Goal: Task Accomplishment & Management: Contribute content

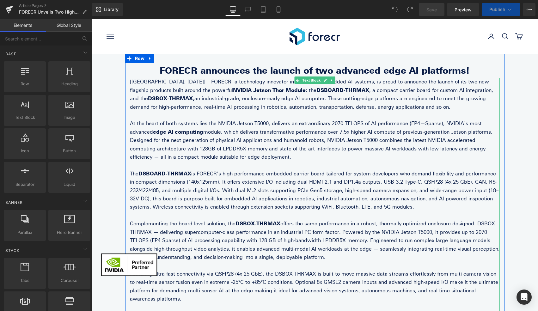
click at [176, 173] on strong "DSBOARD-THRMAX" at bounding box center [165, 174] width 53 height 6
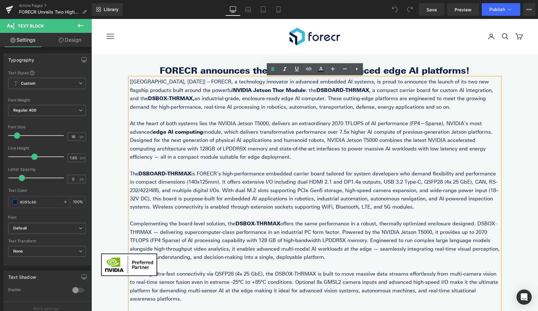
scroll to position [39, 0]
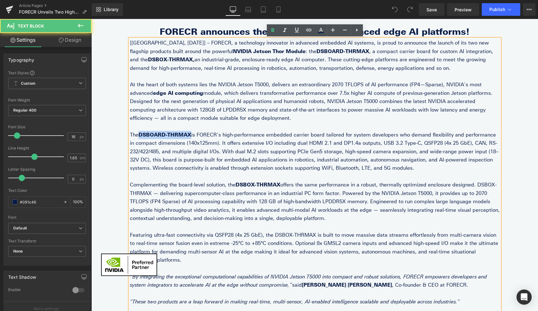
drag, startPoint x: 141, startPoint y: 135, endPoint x: 188, endPoint y: 135, distance: 47.1
click at [188, 135] on strong "DSBOARD-THRMAX" at bounding box center [165, 135] width 53 height 6
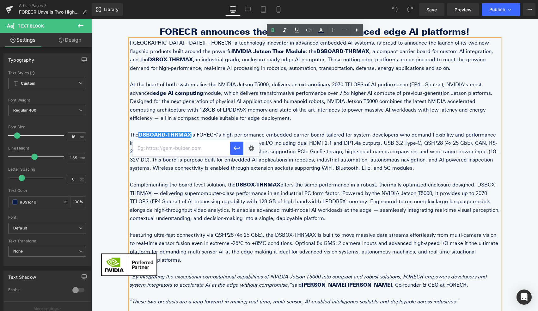
click at [194, 151] on input "text" at bounding box center [181, 148] width 97 height 16
paste input "[URL][DOMAIN_NAME]"
click at [238, 148] on icon "button" at bounding box center [237, 149] width 8 height 8
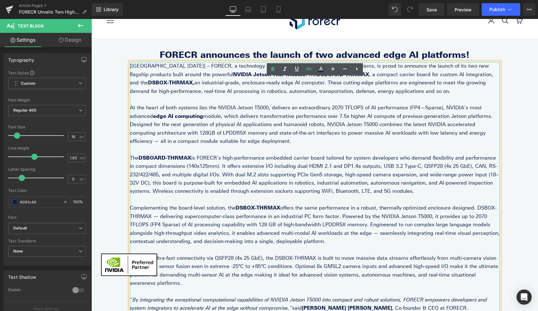
scroll to position [0, 0]
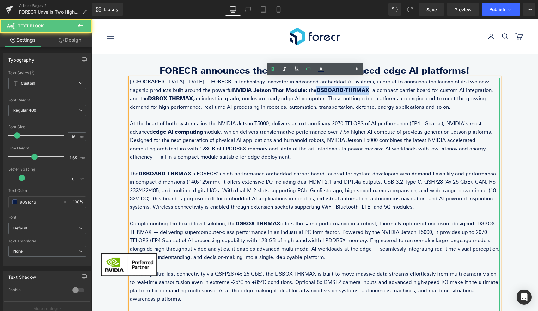
drag, startPoint x: 253, startPoint y: 92, endPoint x: 302, endPoint y: 91, distance: 49.0
click at [302, 91] on p "[[GEOGRAPHIC_DATA], [DATE]] – FORECR, a technology innovator in advanced embedd…" at bounding box center [315, 95] width 370 height 34
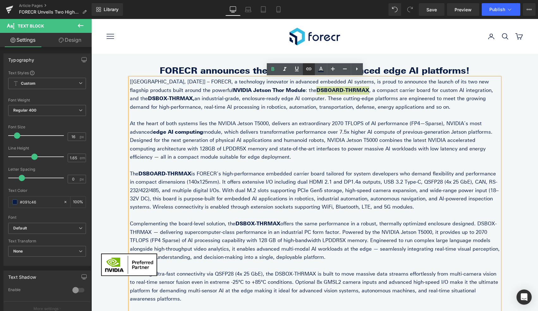
click at [310, 70] on icon at bounding box center [308, 69] width 5 height 3
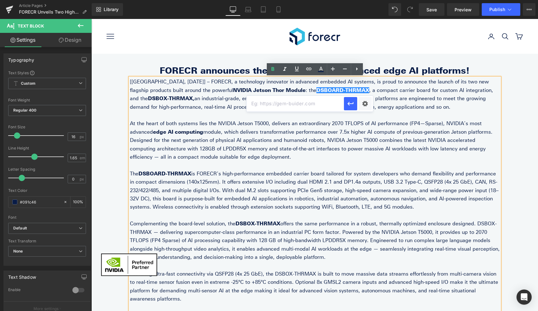
click at [282, 105] on input "text" at bounding box center [295, 104] width 97 height 16
paste input "[URL][DOMAIN_NAME]"
type input "[URL][DOMAIN_NAME]"
click at [353, 104] on icon "button" at bounding box center [351, 104] width 6 height 4
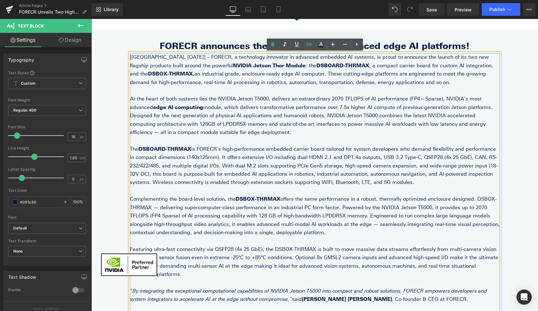
scroll to position [26, 0]
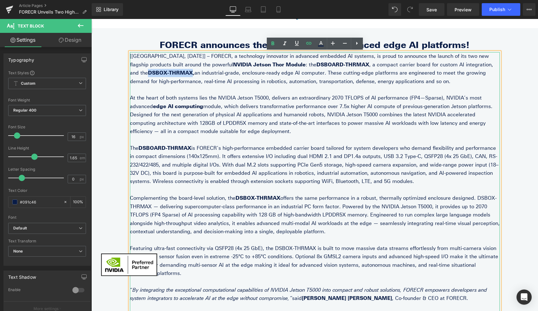
drag, startPoint x: 437, startPoint y: 63, endPoint x: 477, endPoint y: 62, distance: 39.9
click at [195, 70] on strong "DSBOX-THRMAX," at bounding box center [171, 73] width 47 height 6
click at [310, 44] on icon at bounding box center [308, 43] width 5 height 3
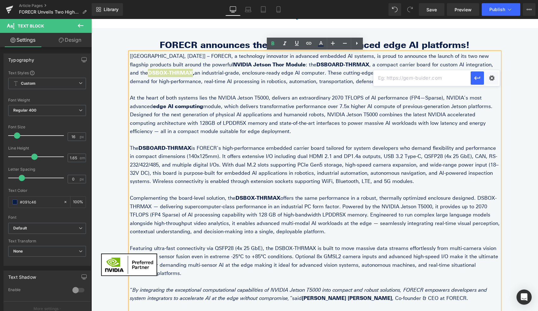
click at [413, 82] on input "text" at bounding box center [422, 78] width 97 height 16
paste input "[URL][DOMAIN_NAME]"
type input "[URL][DOMAIN_NAME]"
click at [479, 79] on icon "button" at bounding box center [478, 78] width 8 height 8
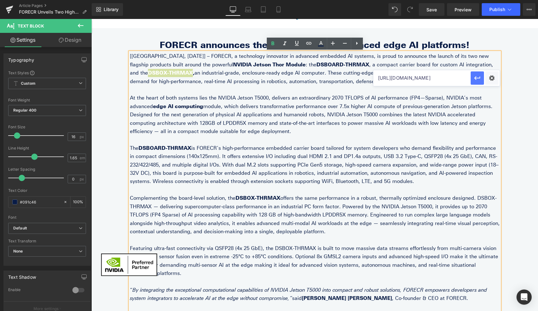
scroll to position [0, 0]
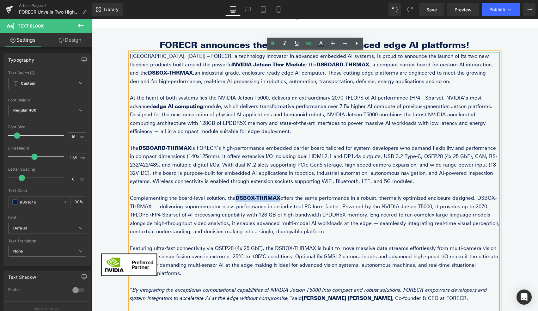
drag, startPoint x: 231, startPoint y: 199, endPoint x: 271, endPoint y: 198, distance: 40.2
click at [271, 198] on strong "DSBOX-THRMAX" at bounding box center [258, 198] width 45 height 6
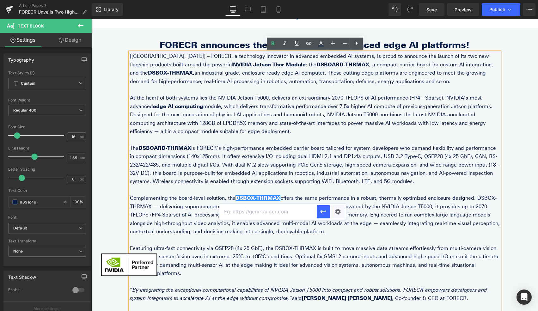
click at [275, 208] on input "text" at bounding box center [268, 212] width 97 height 16
paste input "[URL][DOMAIN_NAME]"
type input "[URL][DOMAIN_NAME]"
click at [327, 215] on icon "button" at bounding box center [324, 212] width 8 height 8
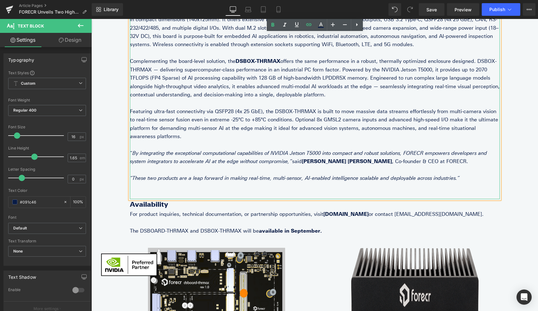
scroll to position [163, 0]
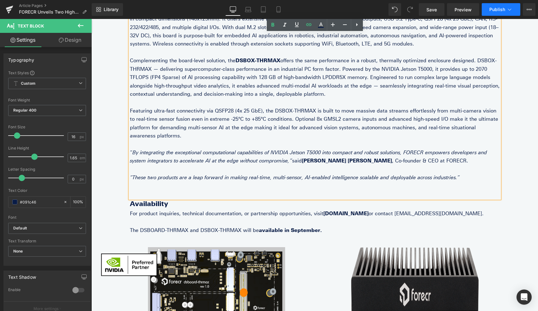
click at [503, 12] on span "Publish" at bounding box center [498, 9] width 16 height 5
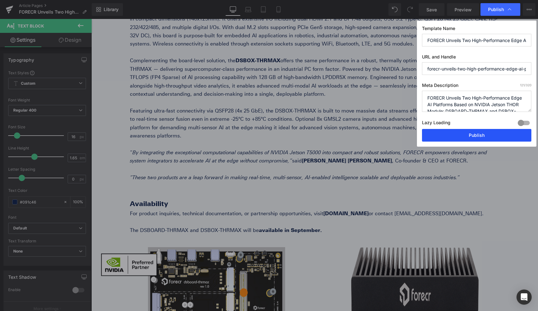
click at [474, 138] on button "Publish" at bounding box center [476, 135] width 109 height 13
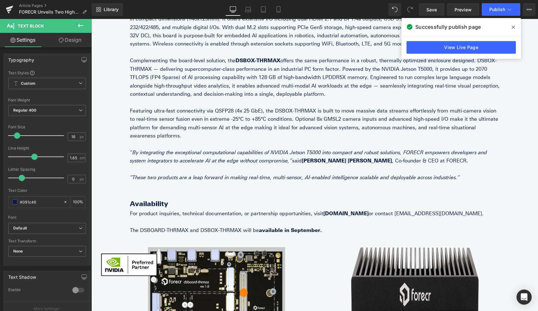
click at [514, 26] on icon at bounding box center [513, 27] width 3 height 3
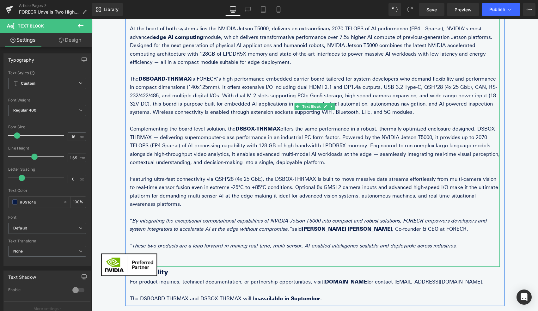
scroll to position [176, 0]
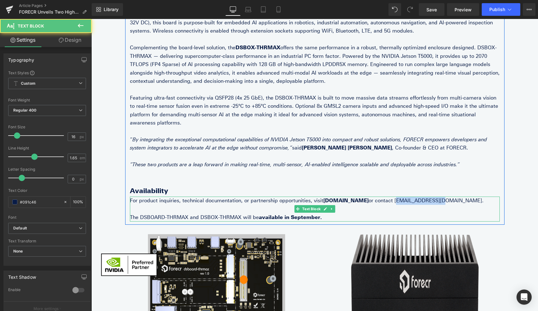
drag, startPoint x: 370, startPoint y: 191, endPoint x: 404, endPoint y: 191, distance: 34.5
click at [404, 197] on p "For product inquiries, technical documentation, or partnership opportunities, v…" at bounding box center [315, 201] width 370 height 8
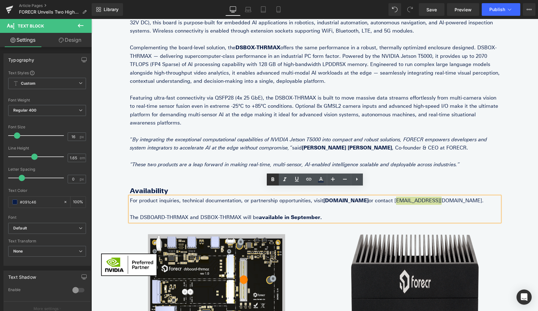
click at [499, 5] on button "Publish" at bounding box center [501, 9] width 39 height 13
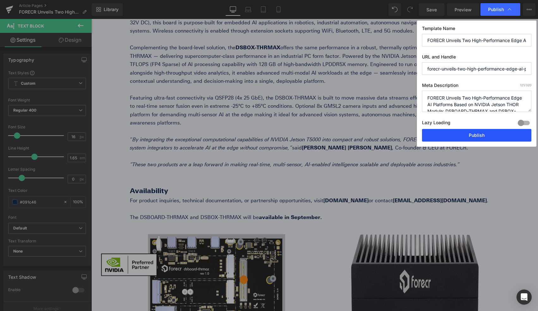
click at [473, 136] on button "Publish" at bounding box center [476, 135] width 109 height 13
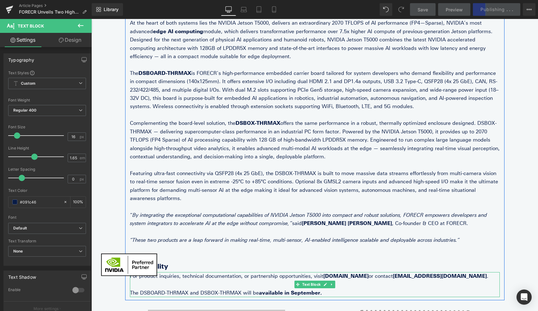
scroll to position [0, 0]
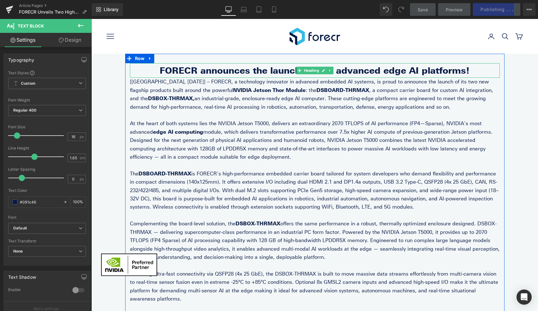
click at [239, 73] on h1 "FORECR announces the launch of two advanced edge AI platforms!" at bounding box center [315, 70] width 370 height 15
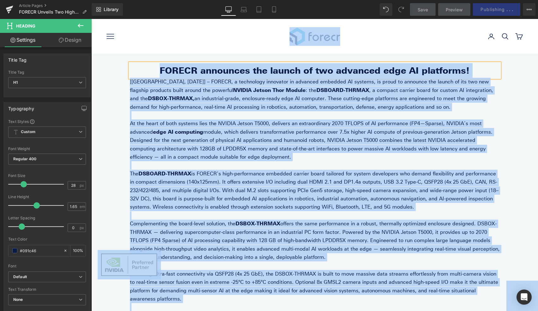
click at [196, 70] on h1 "FORECR announces the launch of two advanced edge AI platforms!" at bounding box center [315, 70] width 370 height 15
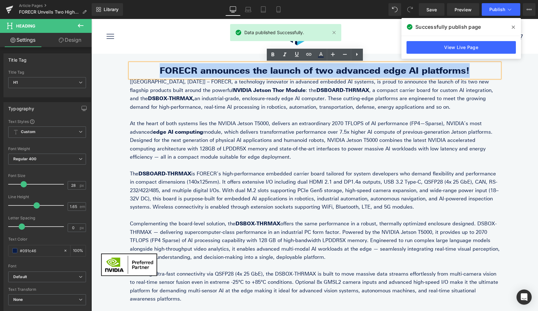
drag, startPoint x: 180, startPoint y: 71, endPoint x: 464, endPoint y: 65, distance: 284.8
click at [464, 65] on h1 "FORECR announces the launch of two advanced edge AI platforms!" at bounding box center [315, 70] width 370 height 15
copy h1 "FORECR announces the launch of two advanced edge AI platforms!"
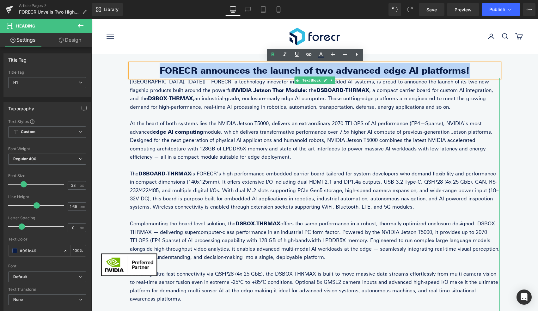
click at [194, 95] on p "[[GEOGRAPHIC_DATA], [DATE]] – FORECR, a technology innovator in advanced embedd…" at bounding box center [315, 95] width 370 height 34
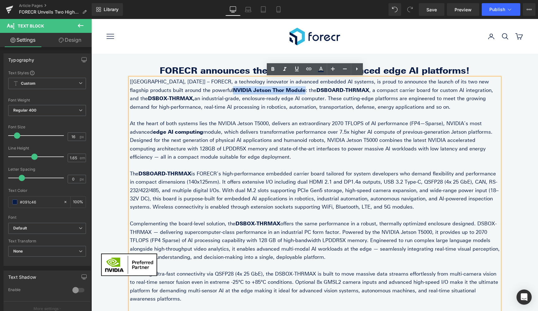
drag, startPoint x: 176, startPoint y: 91, endPoint x: 242, endPoint y: 90, distance: 66.1
click at [242, 90] on p "[[GEOGRAPHIC_DATA], [DATE]] – FORECR, a technology innovator in advanced embedd…" at bounding box center [315, 95] width 370 height 34
copy strong "NVIDIA Jetson Thor Module"
click at [284, 144] on p "At the heart of both systems lies the NVIDIA Jetson T5000, delivers an extraord…" at bounding box center [315, 141] width 370 height 42
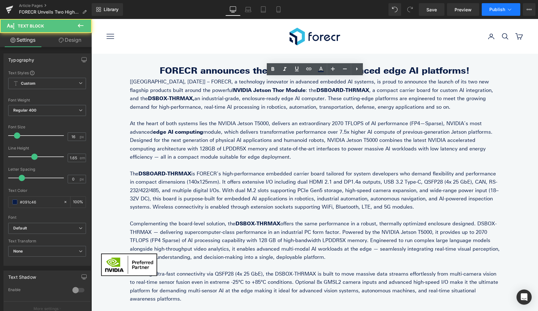
click at [500, 10] on span "Publish" at bounding box center [498, 9] width 16 height 5
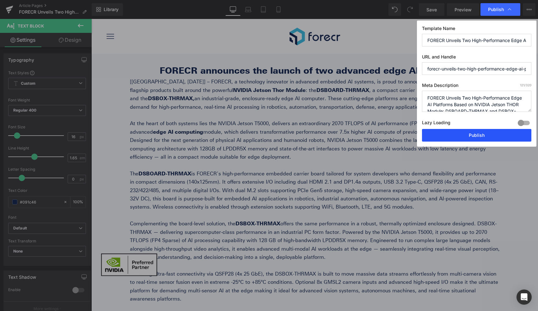
click at [485, 130] on button "Publish" at bounding box center [476, 135] width 109 height 13
